Goal: Complete application form

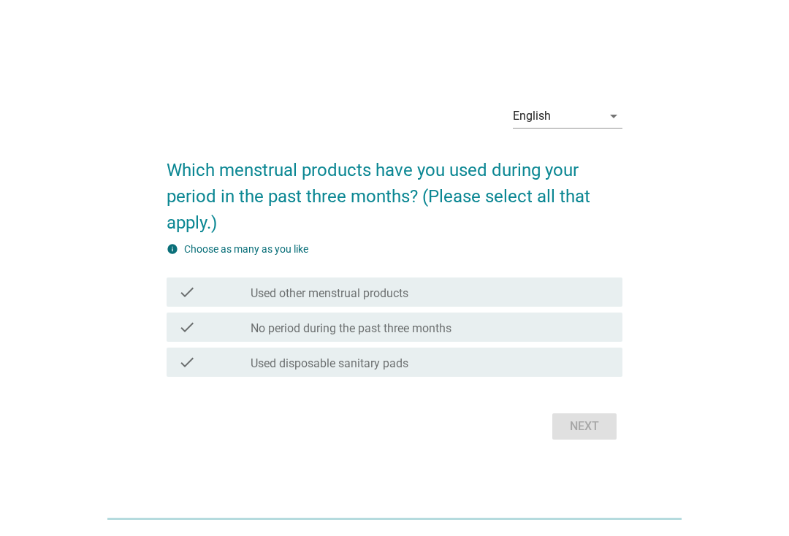
click at [471, 376] on div "check check_box_outline_blank Used disposable sanitary pads" at bounding box center [395, 362] width 456 height 29
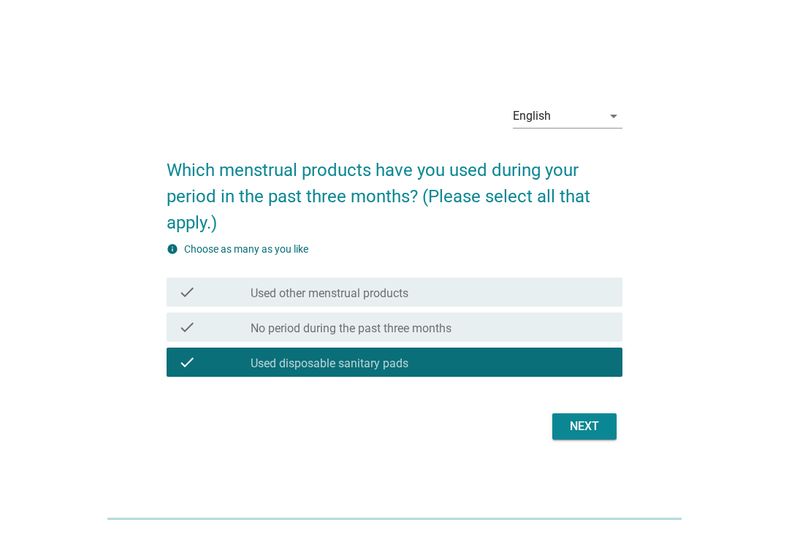
click at [613, 439] on button "Next" at bounding box center [584, 427] width 64 height 26
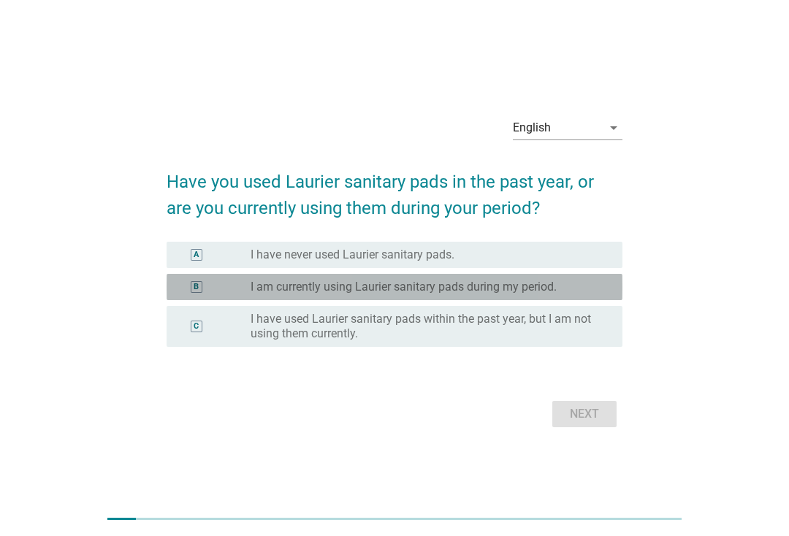
click at [553, 292] on label "I am currently using Laurier sanitary pads during my period." at bounding box center [404, 287] width 306 height 15
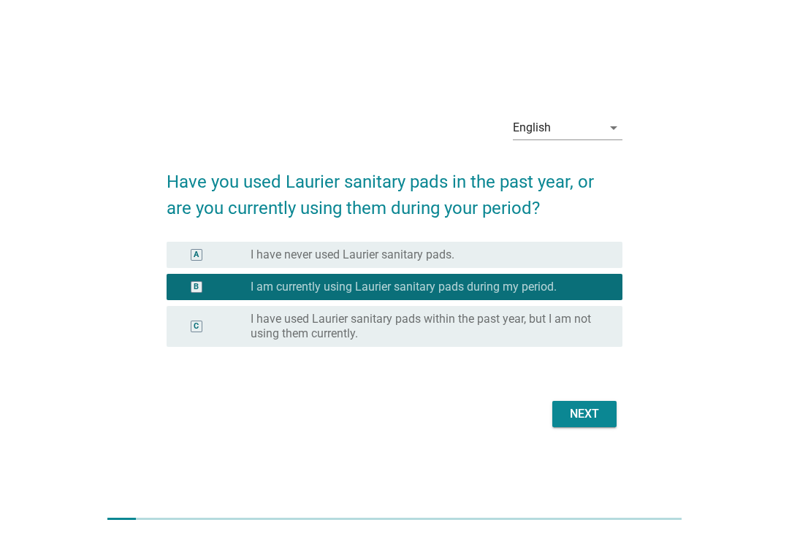
click at [583, 410] on div "Next" at bounding box center [584, 415] width 41 height 18
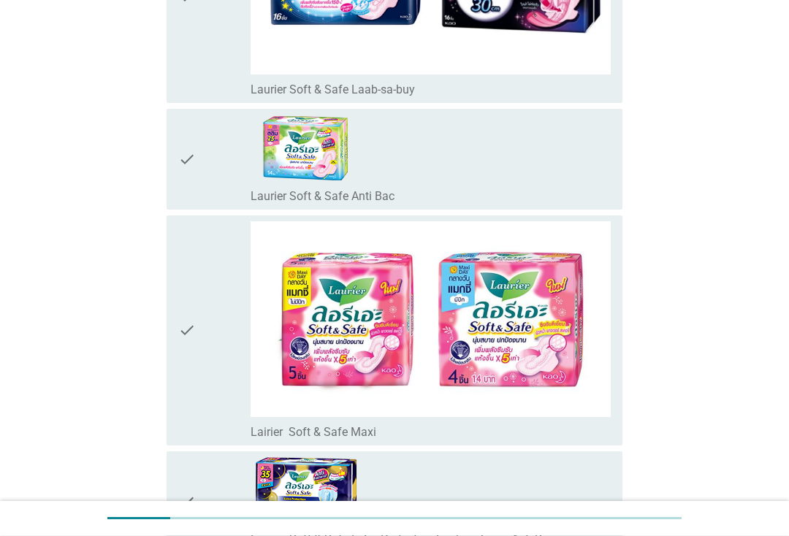
scroll to position [1055, 0]
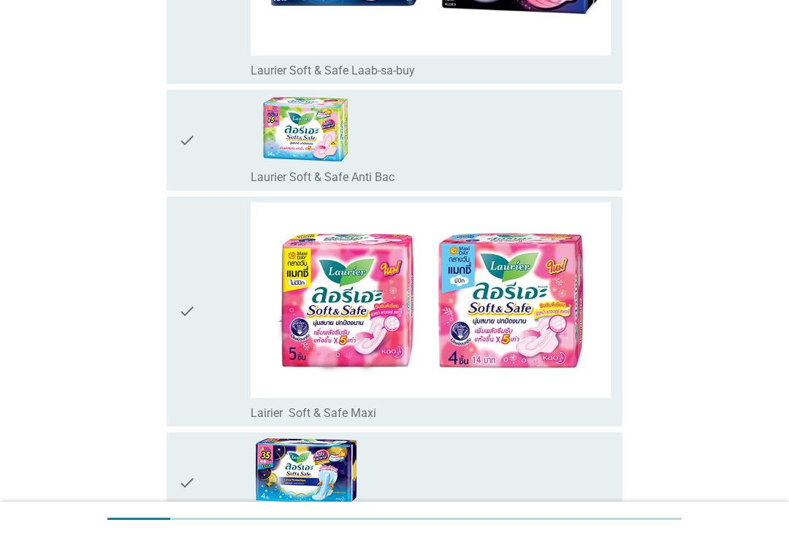
click at [561, 141] on div "check_box_outline_blank Laurier Soft & Safe Anti Bac" at bounding box center [431, 140] width 360 height 89
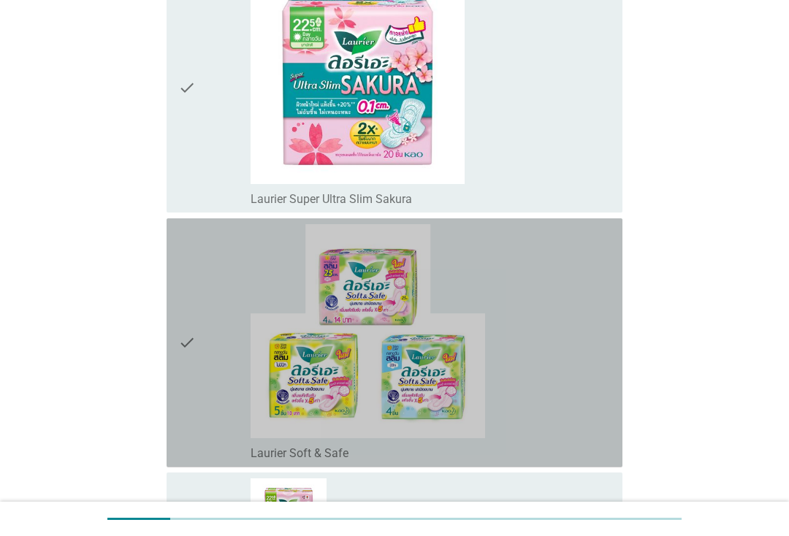
click at [575, 340] on div "check_box_outline_blank Laurier Soft & Safe" at bounding box center [431, 342] width 360 height 237
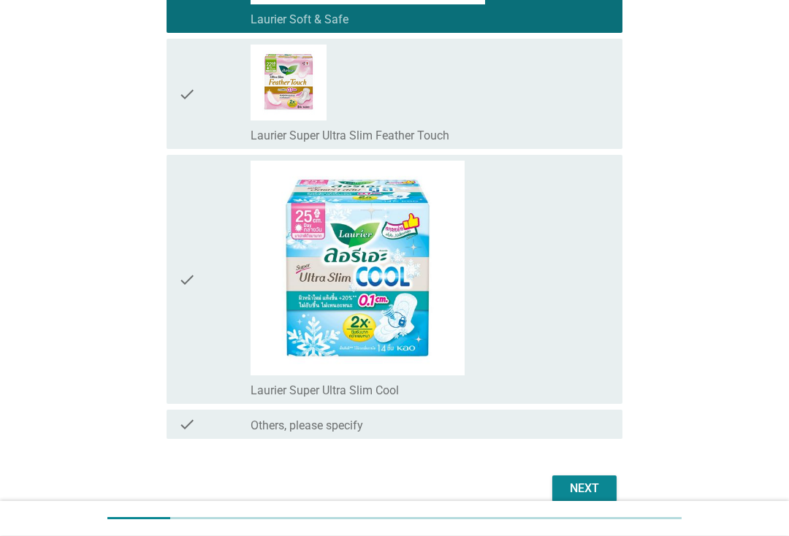
scroll to position [3502, 0]
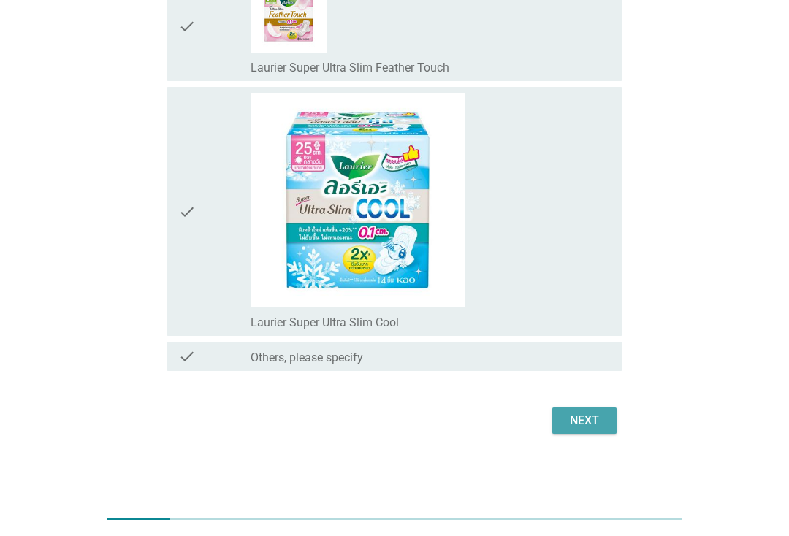
click at [600, 426] on div "Next" at bounding box center [584, 421] width 41 height 18
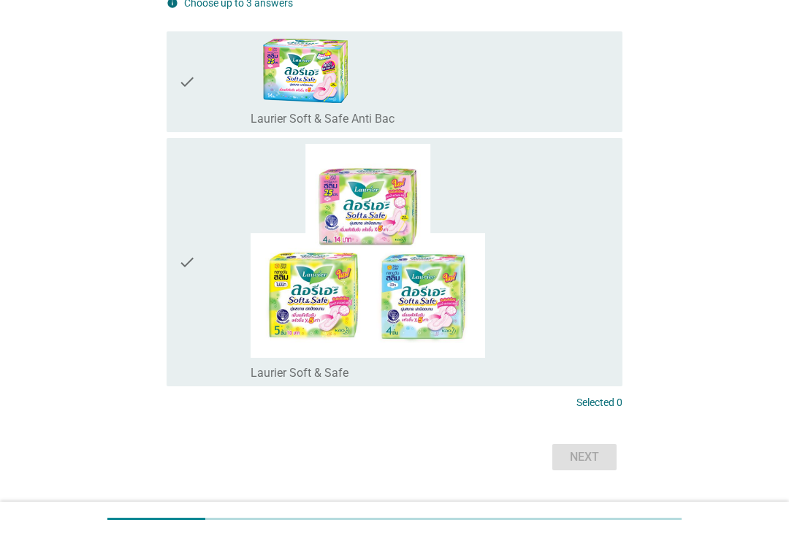
scroll to position [167, 0]
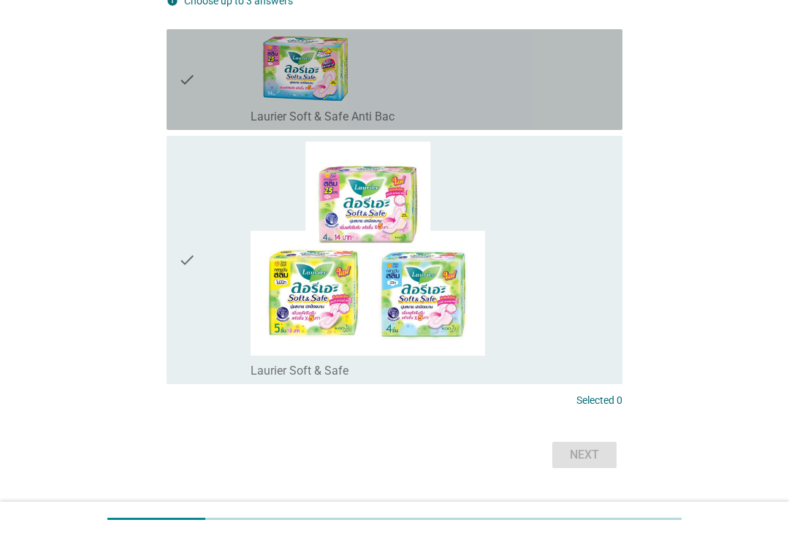
click at [609, 102] on div "check_box_outline_blank Laurier Soft & Safe Anti Bac" at bounding box center [431, 79] width 360 height 89
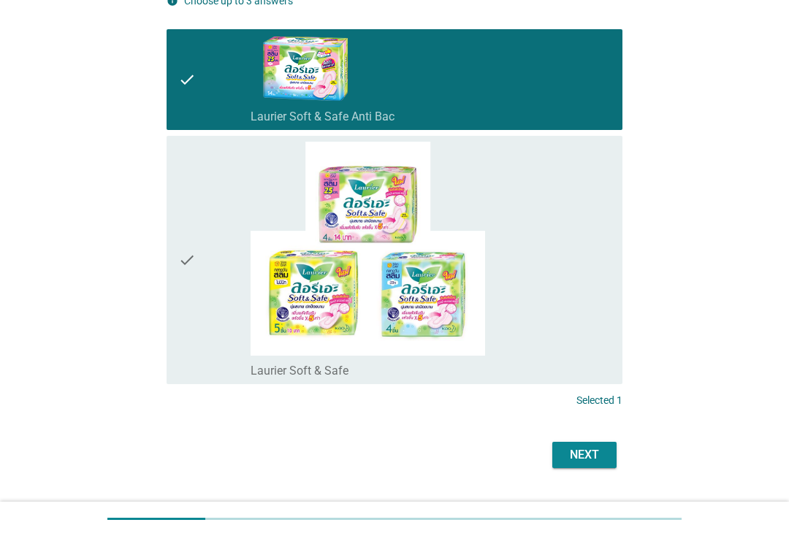
click at [609, 453] on button "Next" at bounding box center [584, 455] width 64 height 26
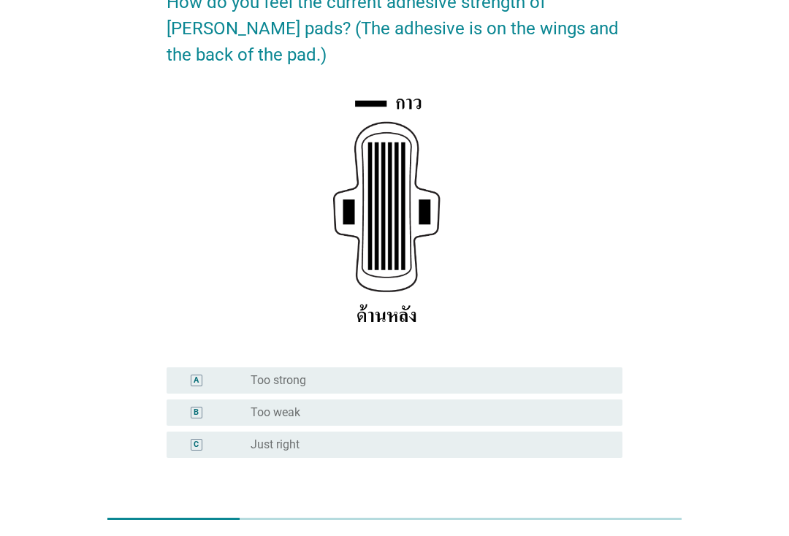
scroll to position [245, 0]
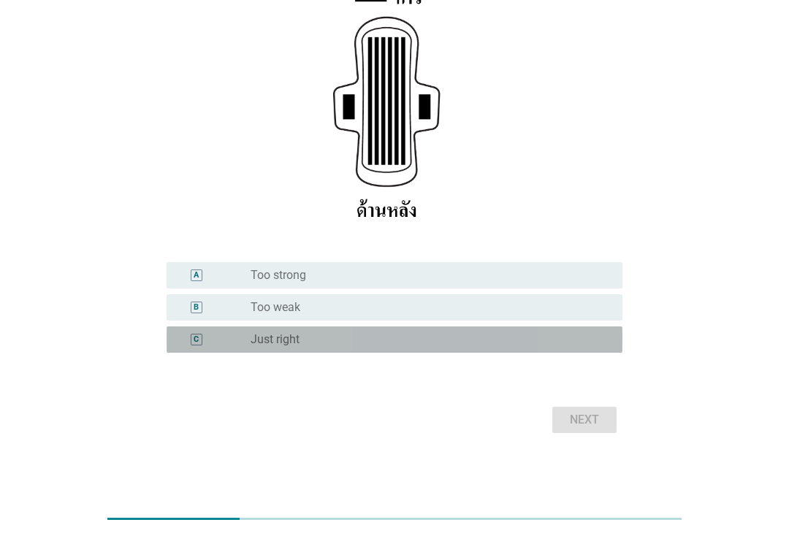
click at [586, 346] on div "radio_button_unchecked Just right" at bounding box center [425, 339] width 349 height 15
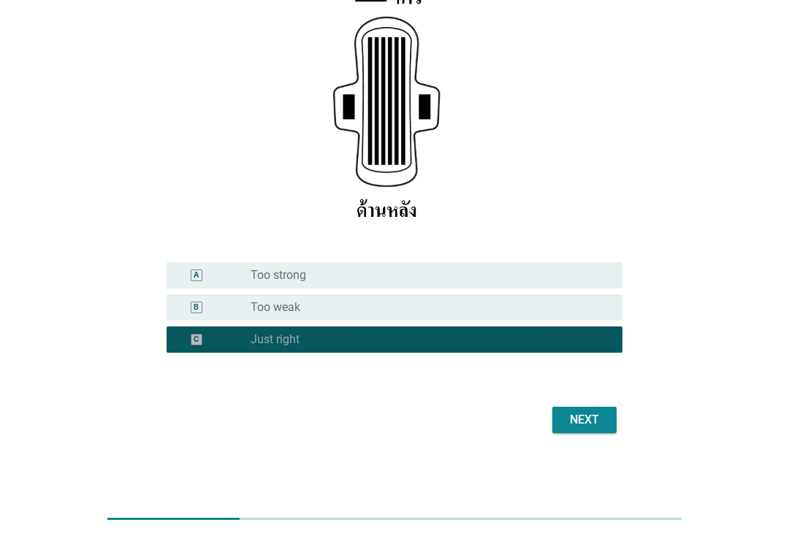
click at [598, 433] on button "Next" at bounding box center [584, 420] width 64 height 26
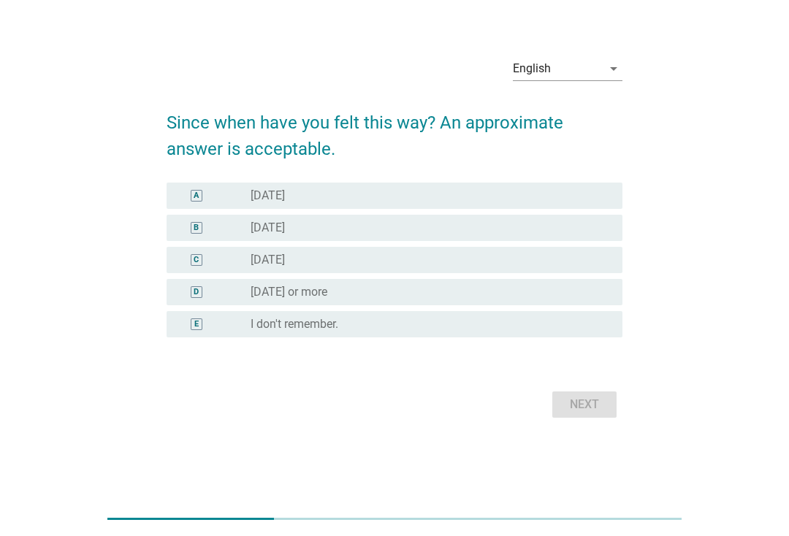
scroll to position [0, 0]
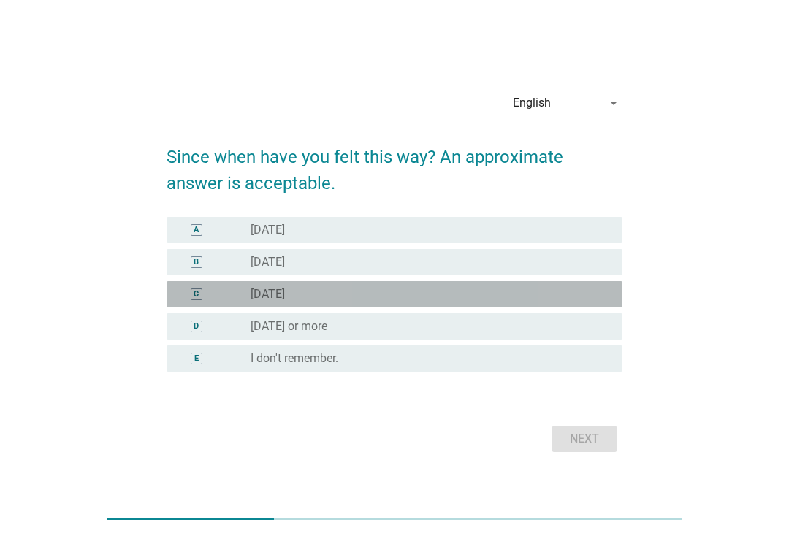
click at [595, 291] on div "radio_button_unchecked [DATE]" at bounding box center [425, 294] width 349 height 15
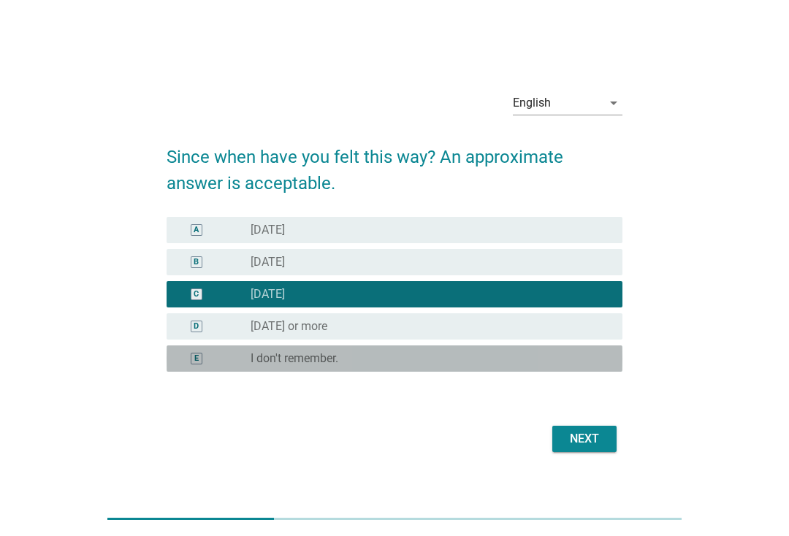
click at [585, 368] on div "E radio_button_unchecked I don't remember." at bounding box center [395, 359] width 456 height 26
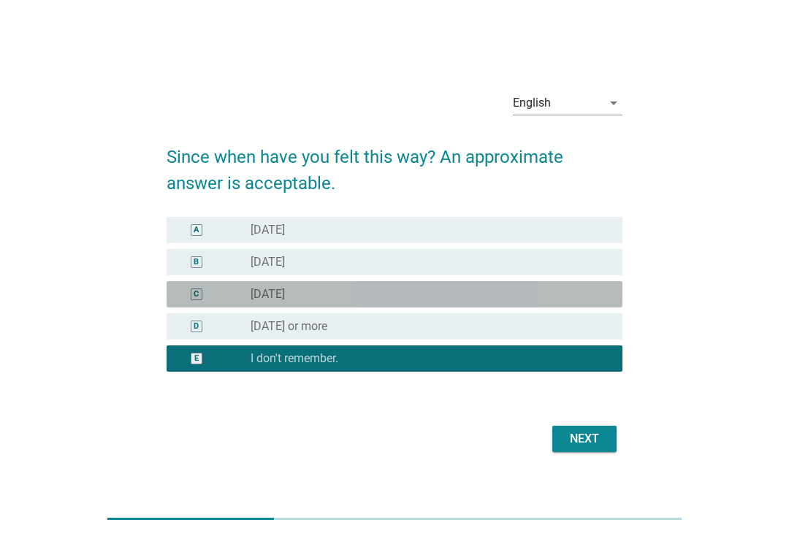
click at [598, 303] on div "C radio_button_unchecked [DATE]" at bounding box center [395, 294] width 456 height 26
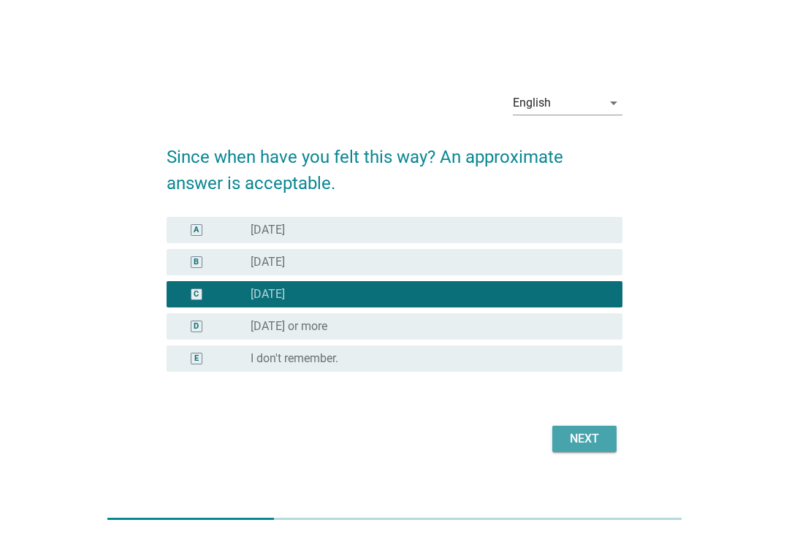
click at [590, 430] on button "Next" at bounding box center [584, 439] width 64 height 26
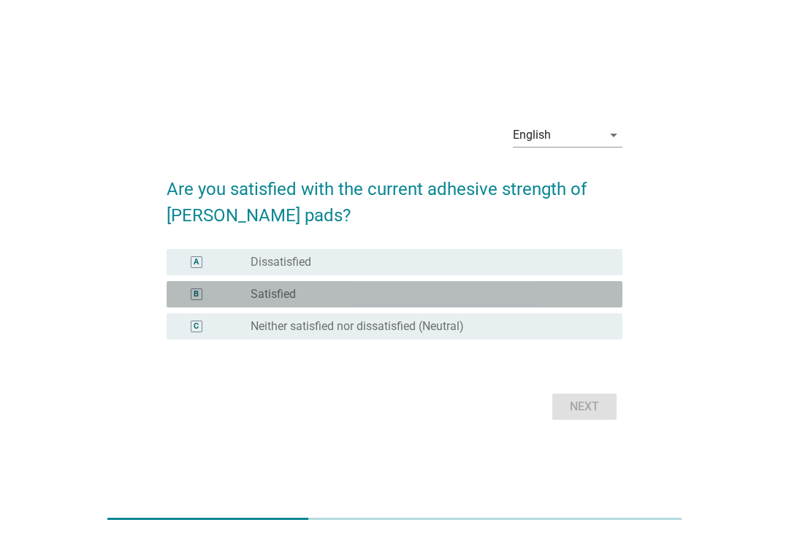
click at [593, 290] on div "radio_button_unchecked Satisfied" at bounding box center [425, 294] width 349 height 15
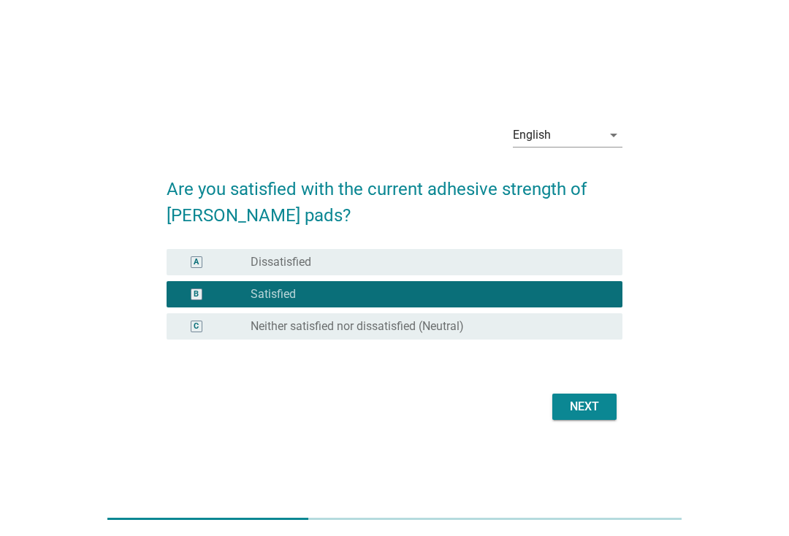
click at [597, 408] on div "Next" at bounding box center [584, 407] width 41 height 18
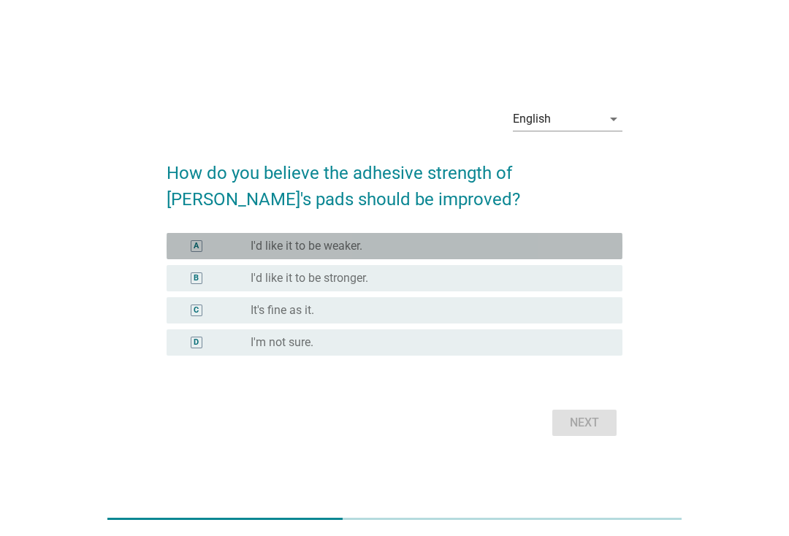
click at [591, 252] on div "radio_button_unchecked I'd like it to be weaker." at bounding box center [425, 246] width 349 height 15
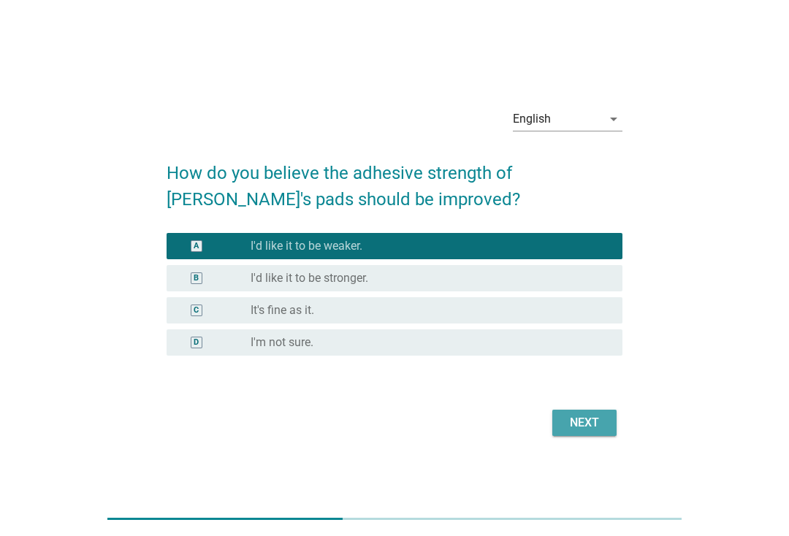
click at [601, 425] on div "Next" at bounding box center [584, 423] width 41 height 18
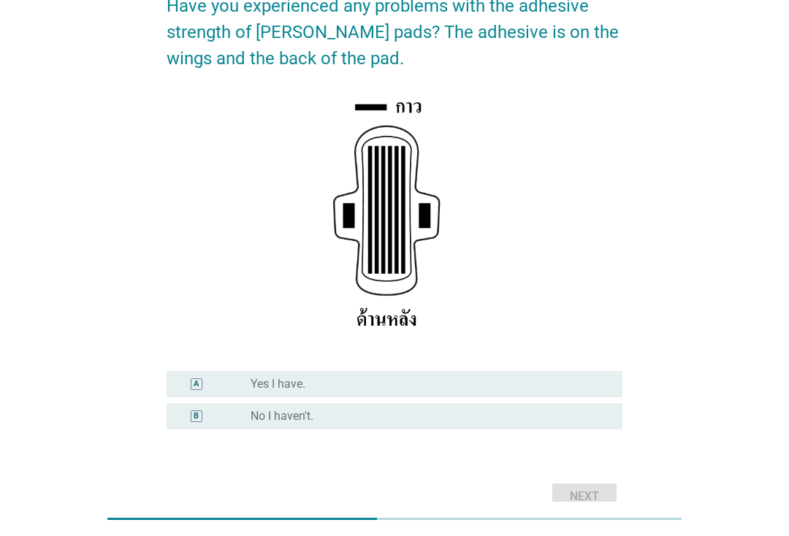
scroll to position [213, 0]
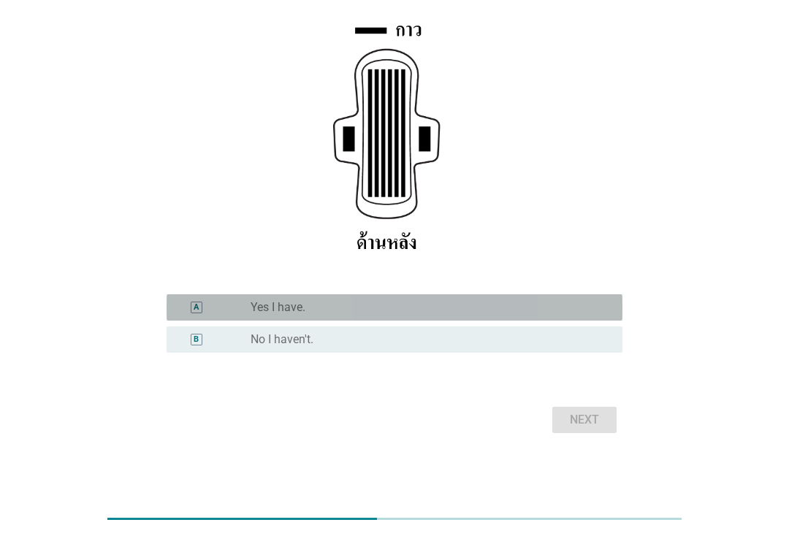
click at [585, 304] on div "radio_button_unchecked Yes I have." at bounding box center [425, 307] width 349 height 15
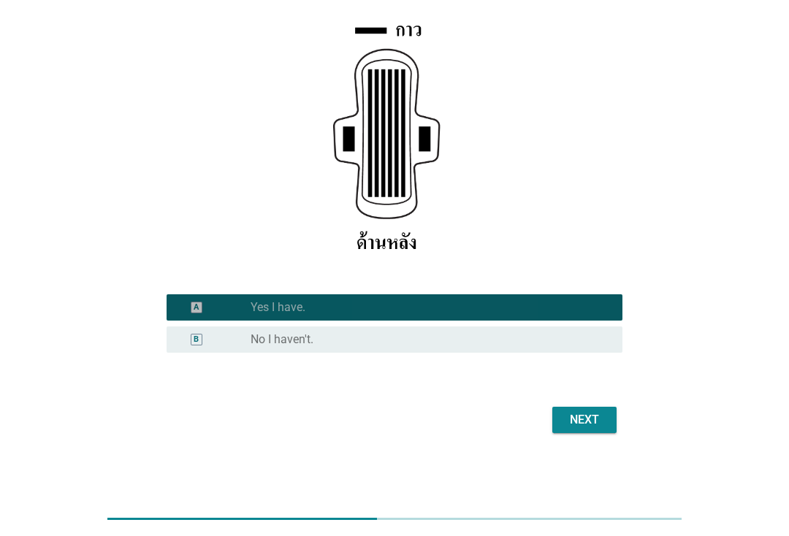
click at [594, 433] on button "Next" at bounding box center [584, 420] width 64 height 26
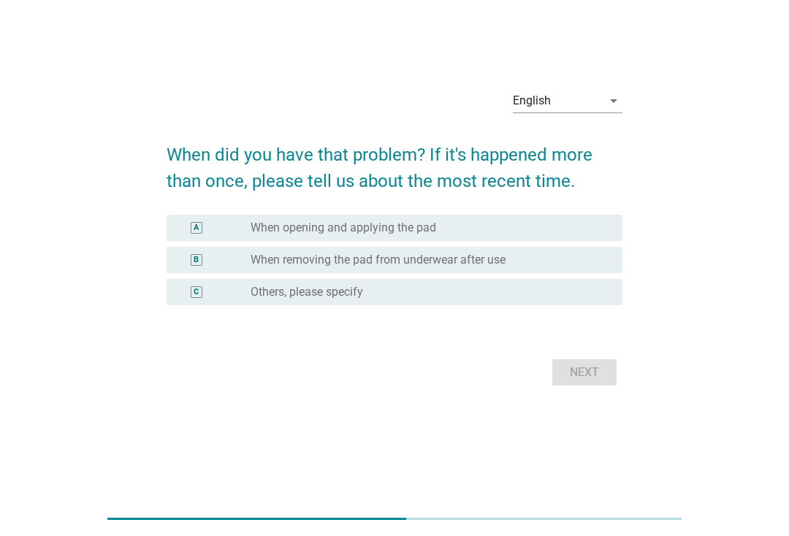
scroll to position [0, 0]
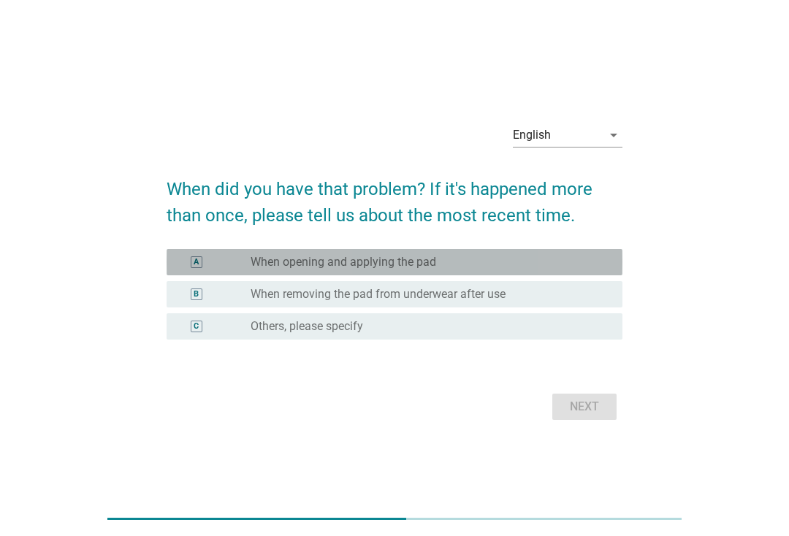
click at [607, 262] on div "radio_button_unchecked When opening and applying the pad" at bounding box center [431, 262] width 360 height 15
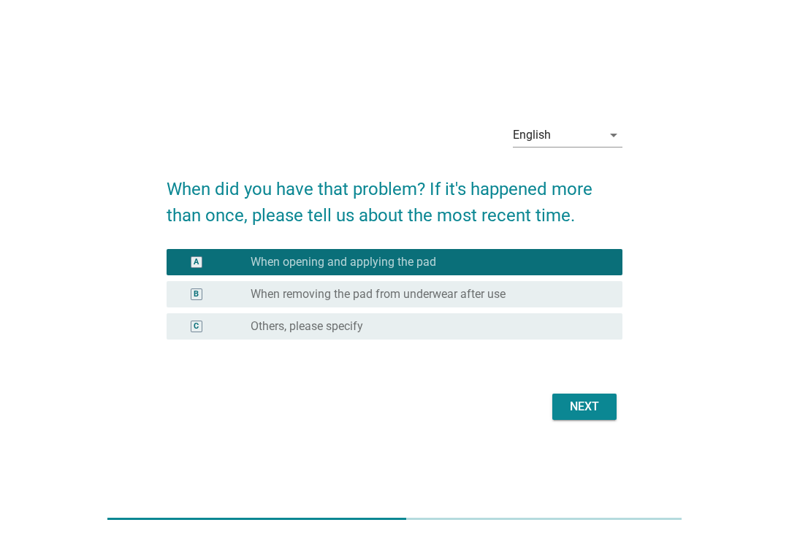
click at [596, 411] on div "Next" at bounding box center [584, 407] width 41 height 18
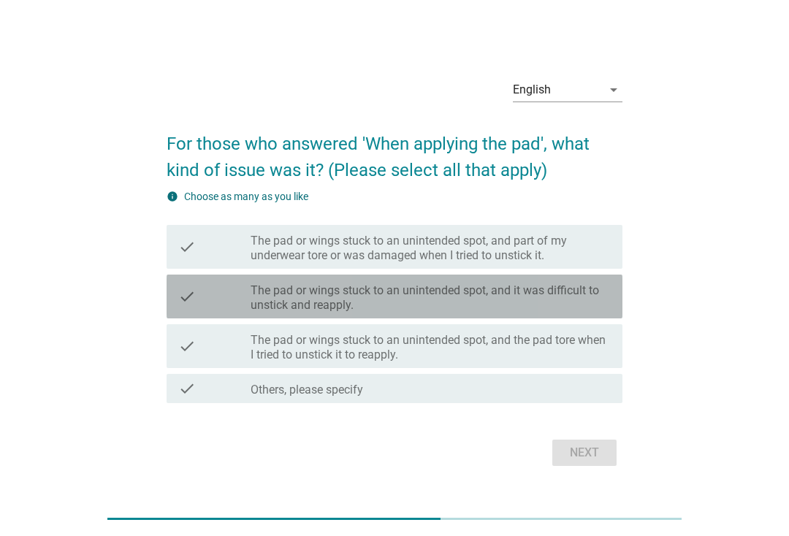
click at [594, 311] on label "The pad or wings stuck to an unintended spot, and it was difficult to unstick a…" at bounding box center [431, 297] width 360 height 29
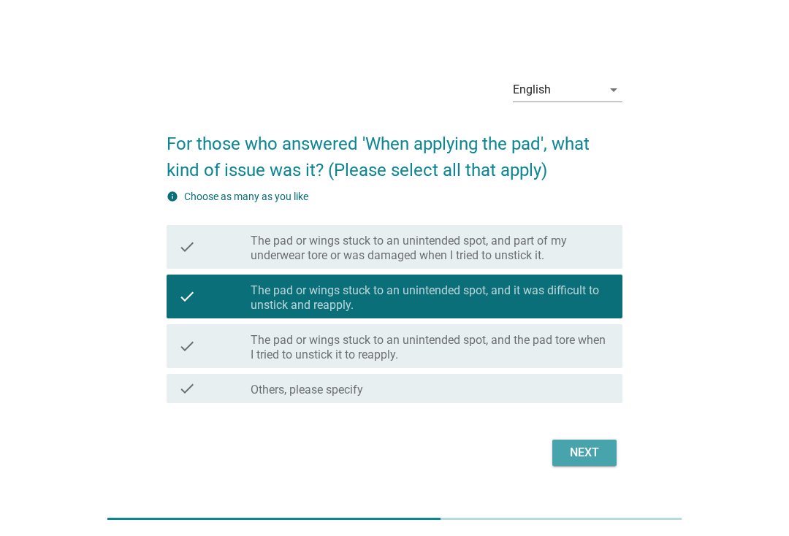
click at [601, 454] on div "Next" at bounding box center [584, 453] width 41 height 18
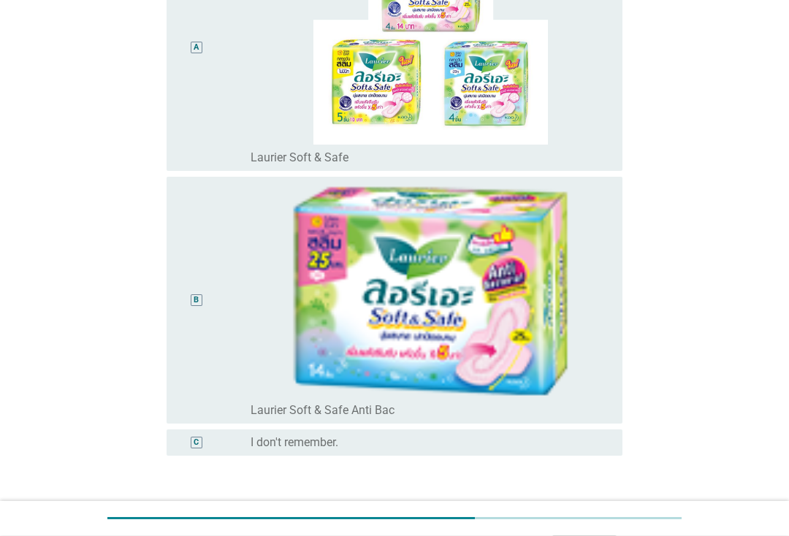
scroll to position [277, 0]
click at [579, 327] on img at bounding box center [431, 290] width 360 height 215
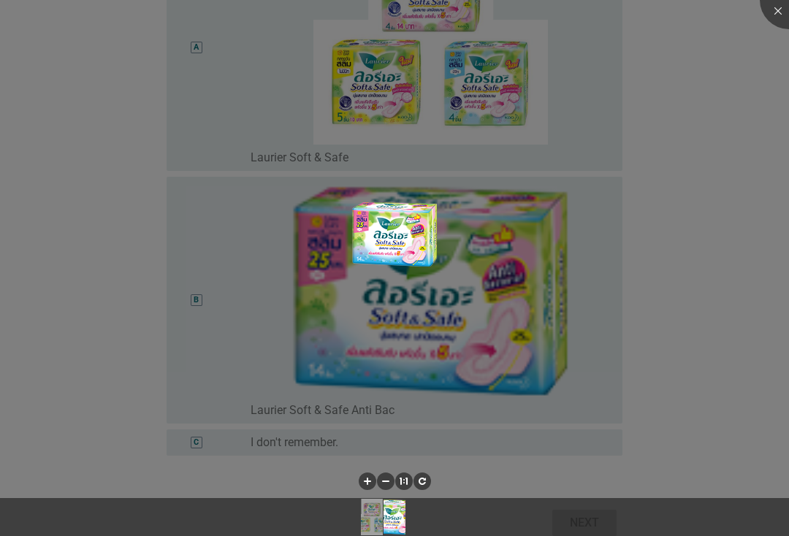
click at [674, 335] on div at bounding box center [394, 268] width 789 height 536
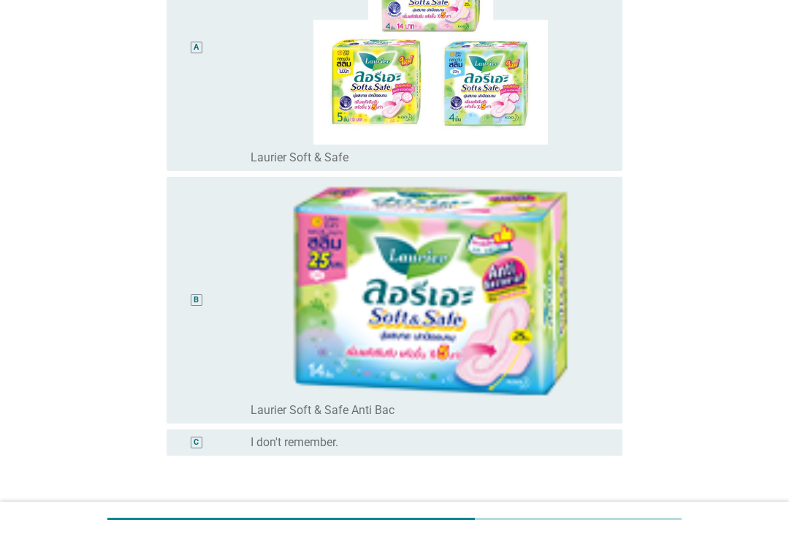
click at [237, 316] on div "B" at bounding box center [214, 300] width 72 height 235
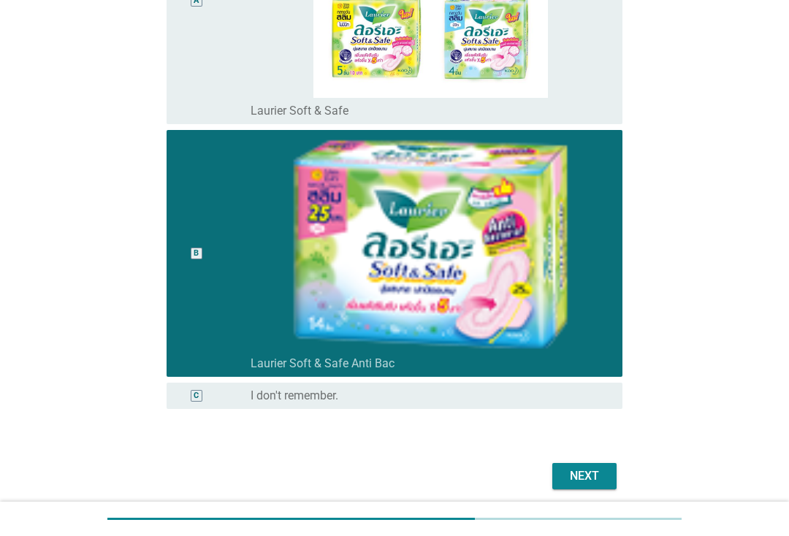
scroll to position [379, 0]
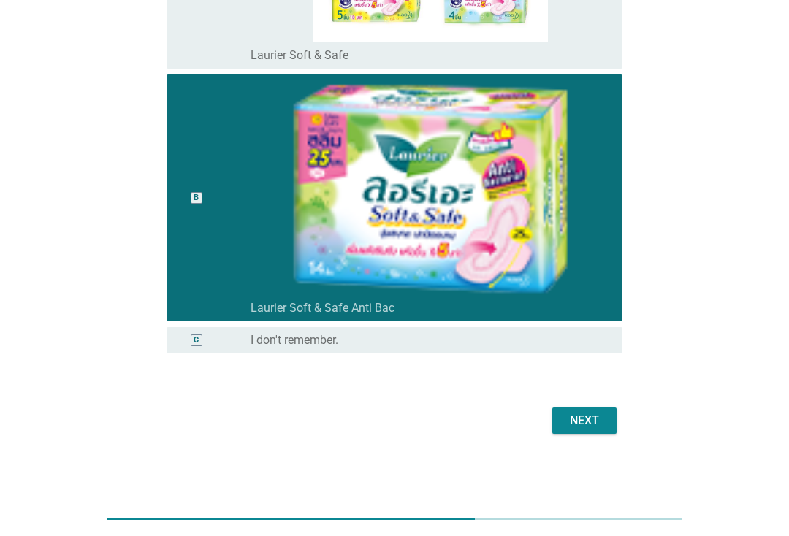
click at [601, 425] on div "Next" at bounding box center [584, 421] width 41 height 18
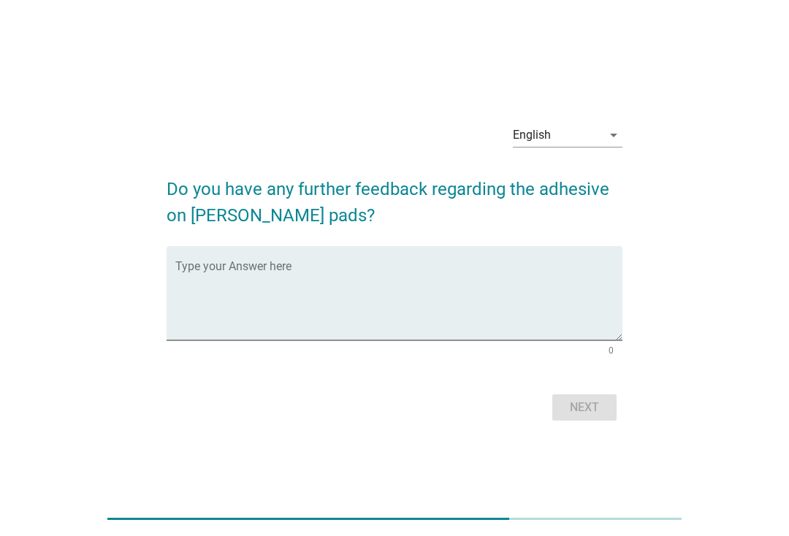
click at [612, 291] on textarea "Type your Answer here" at bounding box center [398, 302] width 447 height 77
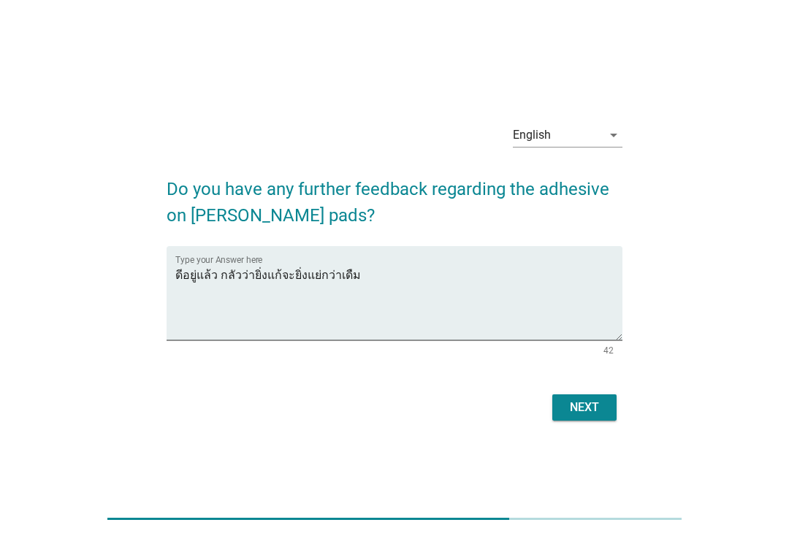
type textarea "ดีอยู่แล้ว กลัวว่ายิ่งแก้จะยิ่งแย่กว่าเดืม"
click at [589, 405] on div "Next" at bounding box center [584, 408] width 41 height 18
